Goal: Learn about a topic: Learn about a topic

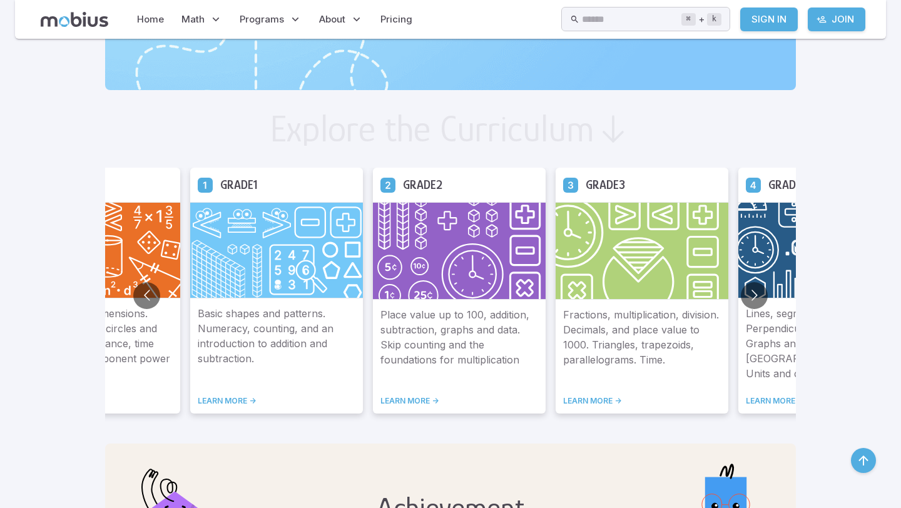
scroll to position [622, 0]
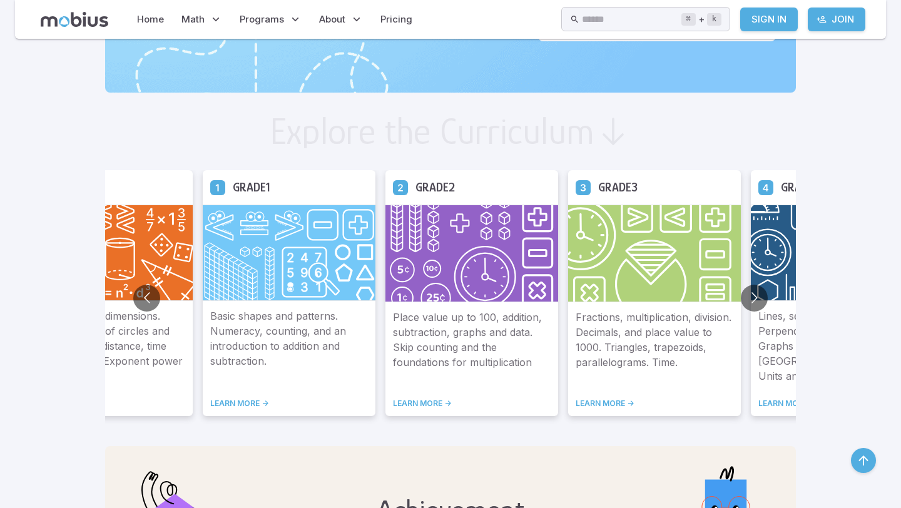
drag, startPoint x: 582, startPoint y: 191, endPoint x: 596, endPoint y: 191, distance: 14.4
click at [596, 191] on div "Grade 3" at bounding box center [654, 187] width 173 height 34
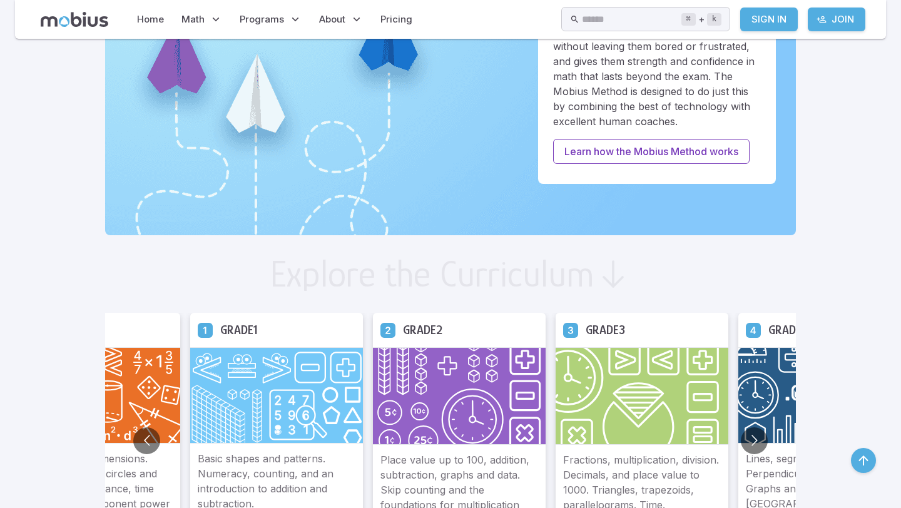
scroll to position [524, 0]
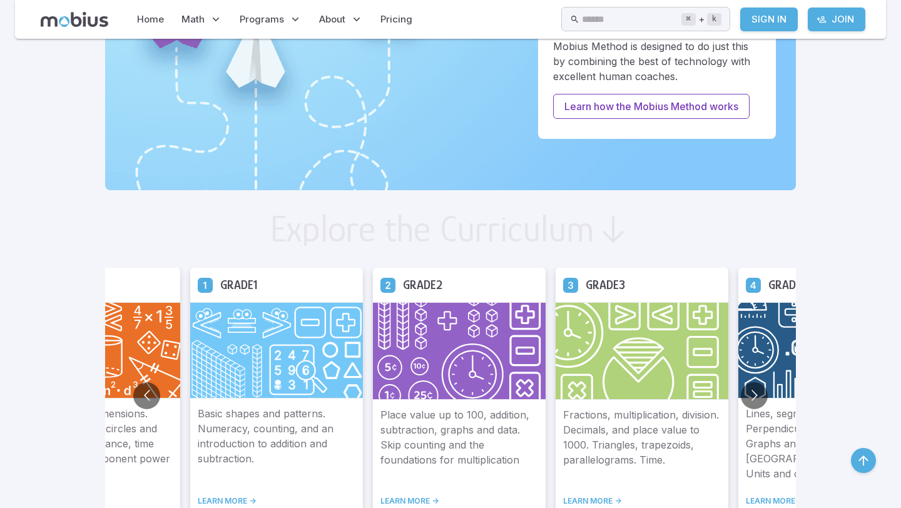
click at [583, 341] on img at bounding box center [642, 351] width 173 height 98
click at [581, 341] on img at bounding box center [642, 351] width 173 height 98
click at [603, 424] on p "Fractions, multiplication, division. Decimals, and place value to 1000. Triangl…" at bounding box center [642, 444] width 158 height 74
click at [602, 424] on p "Fractions, multiplication, division. Decimals, and place value to 1000. Triangl…" at bounding box center [642, 444] width 158 height 74
